Goal: Task Accomplishment & Management: Manage account settings

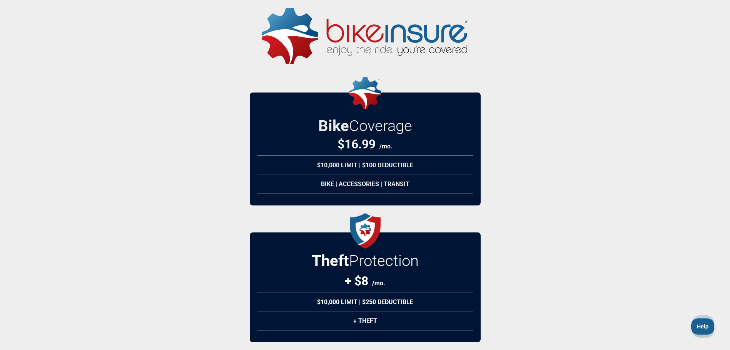
click at [386, 37] on img at bounding box center [365, 36] width 207 height 56
click at [301, 27] on img at bounding box center [365, 36] width 207 height 56
click at [374, 49] on img at bounding box center [365, 36] width 207 height 56
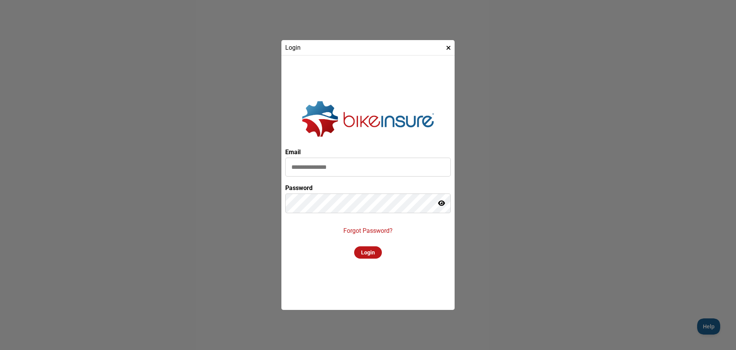
click at [350, 165] on input at bounding box center [368, 166] width 166 height 19
type input "**********"
click at [375, 253] on div "Login" at bounding box center [368, 252] width 28 height 12
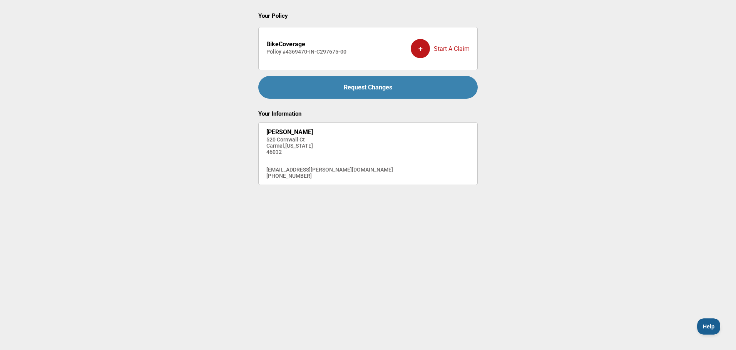
click at [419, 49] on div "+" at bounding box center [420, 48] width 19 height 19
